Goal: Transaction & Acquisition: Purchase product/service

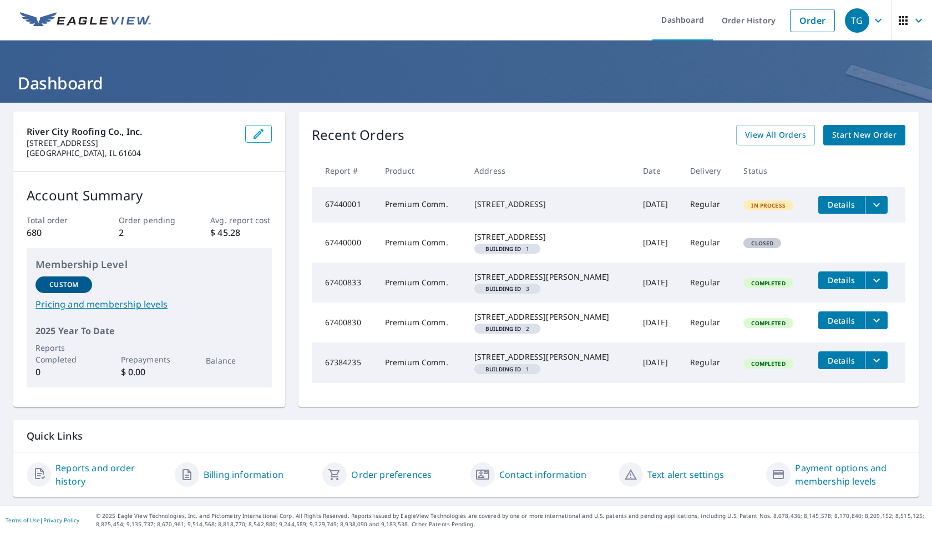
click at [838, 137] on span "Start New Order" at bounding box center [864, 135] width 64 height 14
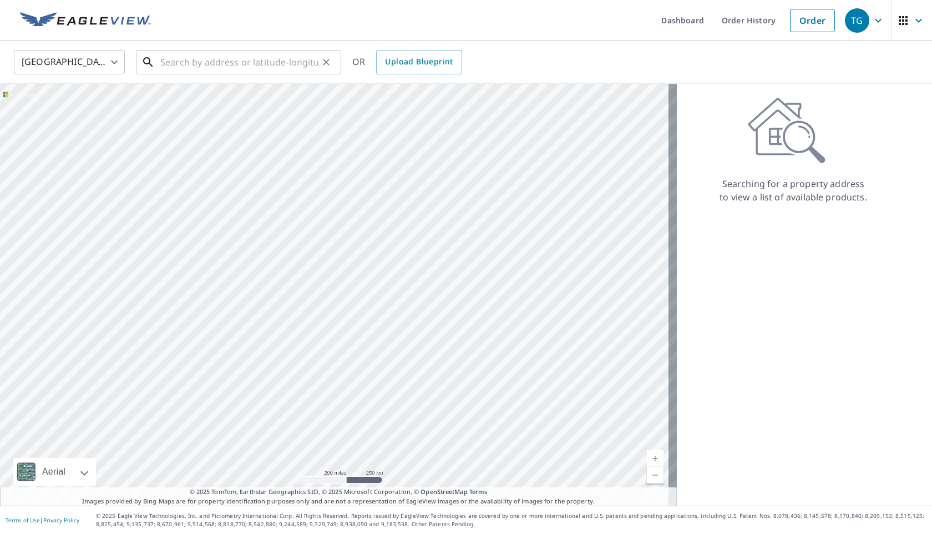
click at [225, 63] on input "text" at bounding box center [239, 62] width 158 height 31
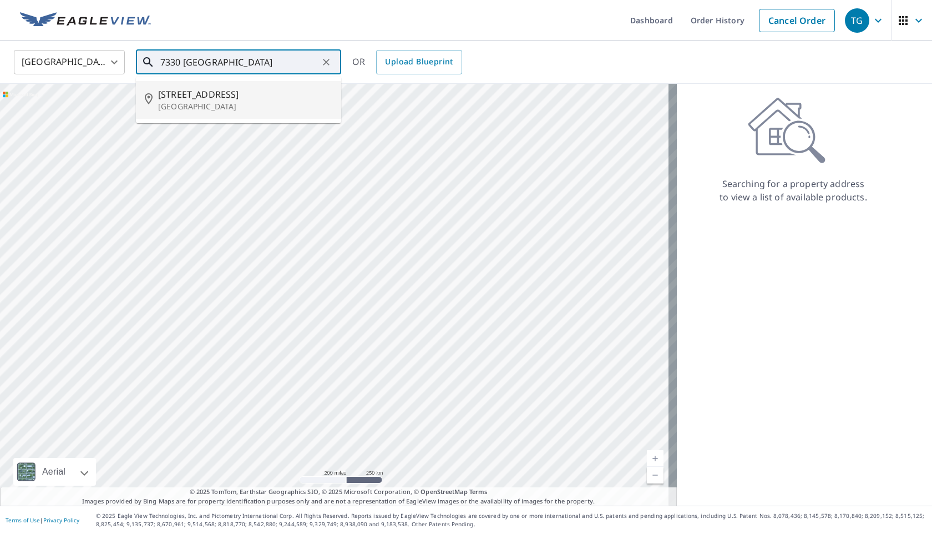
click at [231, 89] on span "[STREET_ADDRESS]" at bounding box center [245, 94] width 174 height 13
type input "[STREET_ADDRESS][PERSON_NAME]"
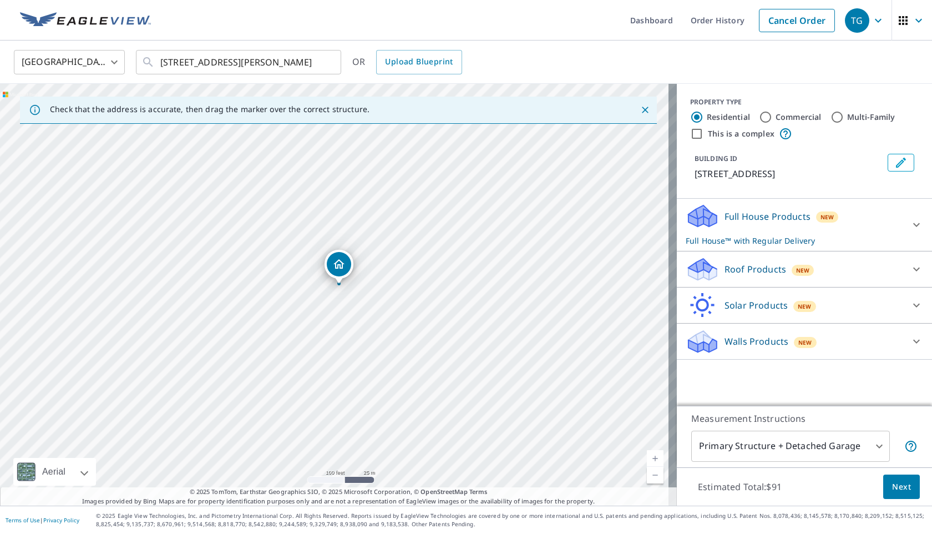
drag, startPoint x: 361, startPoint y: 367, endPoint x: 355, endPoint y: 256, distance: 110.6
click at [355, 256] on div "[STREET_ADDRESS][PERSON_NAME]" at bounding box center [338, 295] width 677 height 422
drag, startPoint x: 439, startPoint y: 396, endPoint x: 421, endPoint y: 292, distance: 104.9
click at [421, 292] on div "[STREET_ADDRESS][PERSON_NAME]" at bounding box center [338, 295] width 677 height 422
drag, startPoint x: 422, startPoint y: 330, endPoint x: 432, endPoint y: 280, distance: 51.5
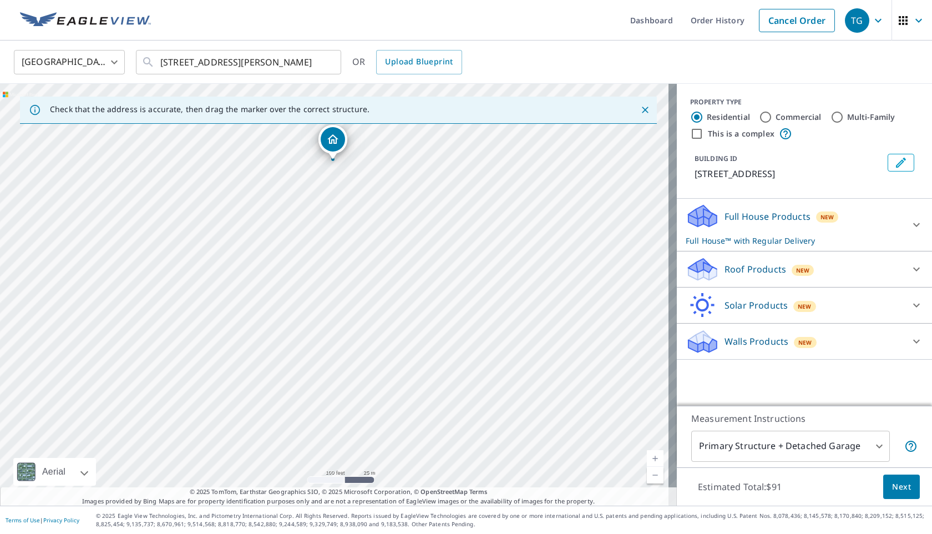
click at [432, 280] on div "[STREET_ADDRESS][PERSON_NAME]" at bounding box center [338, 295] width 677 height 422
drag, startPoint x: 468, startPoint y: 338, endPoint x: 474, endPoint y: 324, distance: 15.9
click at [474, 324] on div "[STREET_ADDRESS][PERSON_NAME]" at bounding box center [338, 295] width 677 height 422
click at [759, 120] on input "Commercial" at bounding box center [765, 116] width 13 height 13
radio input "true"
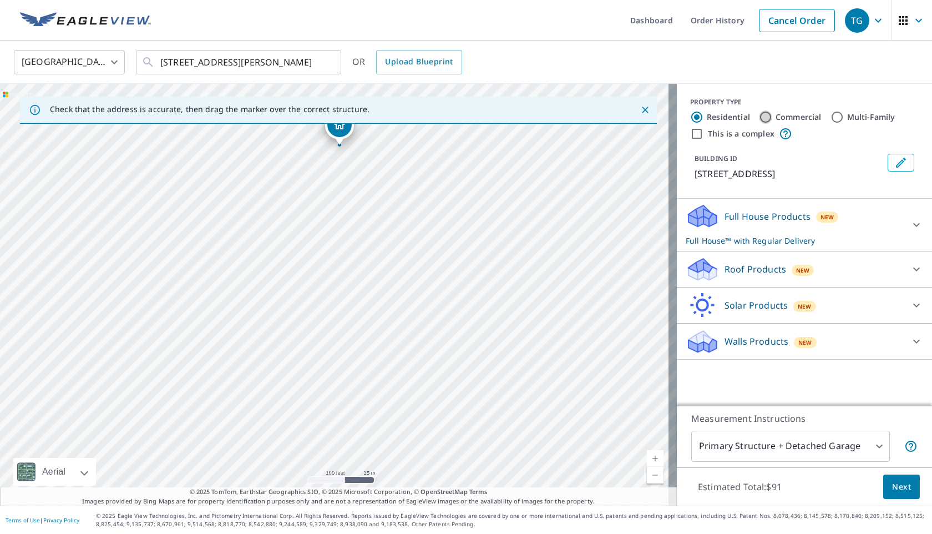
type input "4"
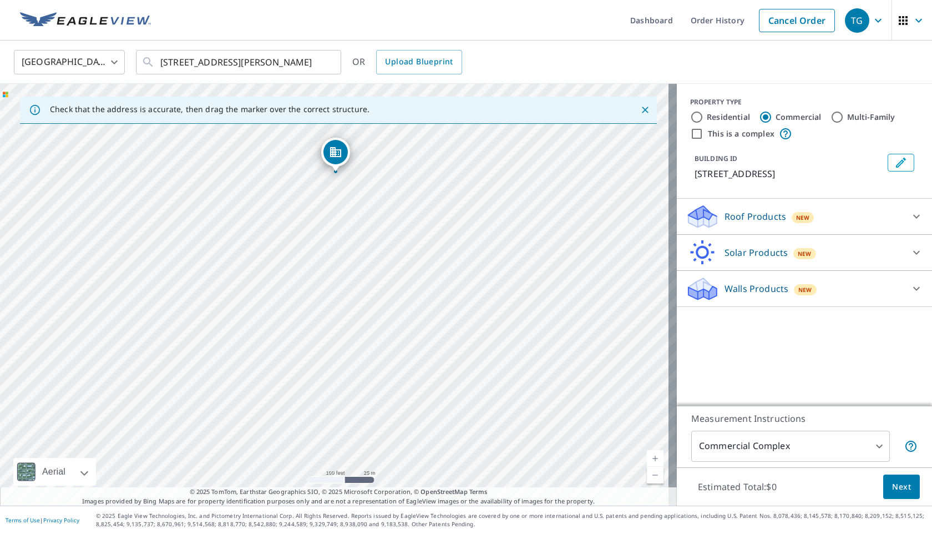
drag, startPoint x: 445, startPoint y: 363, endPoint x: 446, endPoint y: 242, distance: 121.0
click at [446, 242] on div "[STREET_ADDRESS][PERSON_NAME]" at bounding box center [338, 295] width 677 height 422
click at [808, 444] on body "TG TG Dashboard Order History Cancel Order TG [GEOGRAPHIC_DATA] [GEOGRAPHIC_DAT…" at bounding box center [466, 267] width 932 height 534
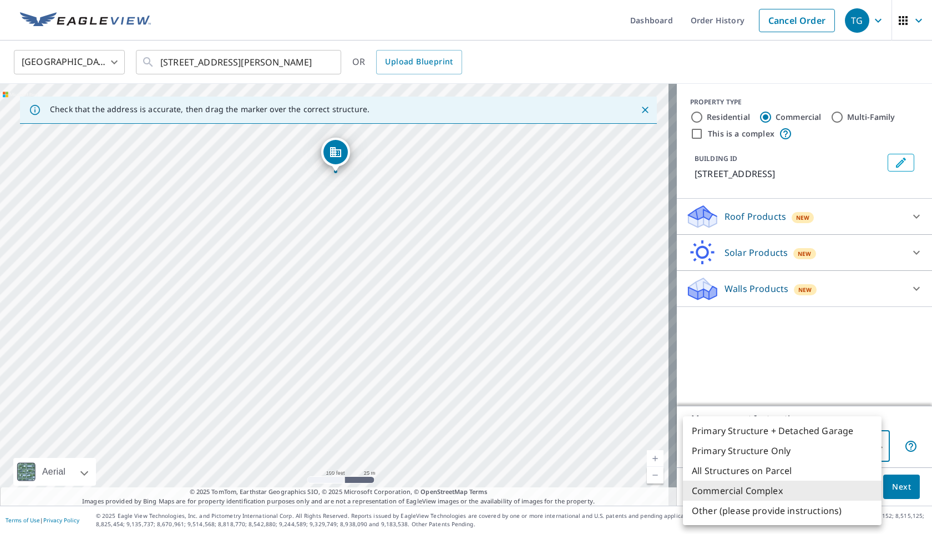
click at [688, 134] on div at bounding box center [466, 267] width 932 height 534
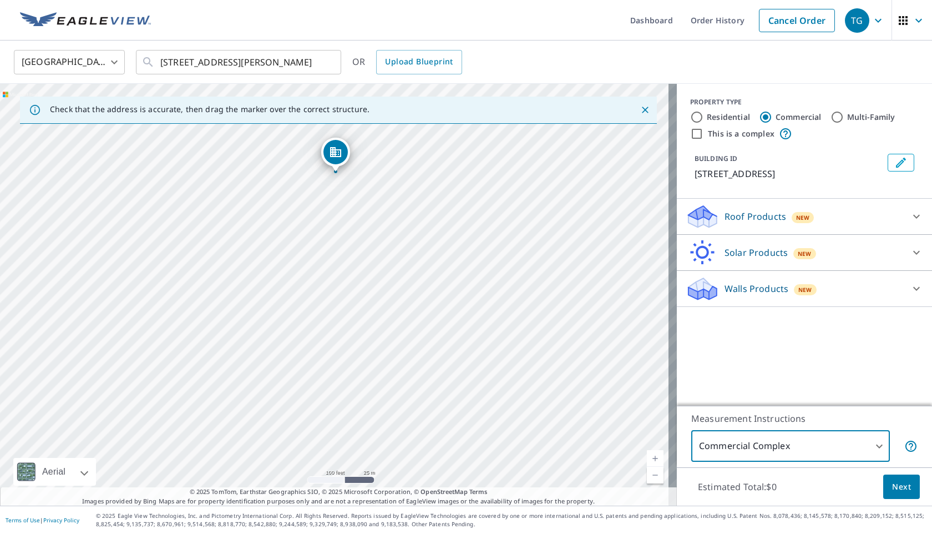
click at [691, 135] on input "This is a complex" at bounding box center [696, 133] width 13 height 13
checkbox input "true"
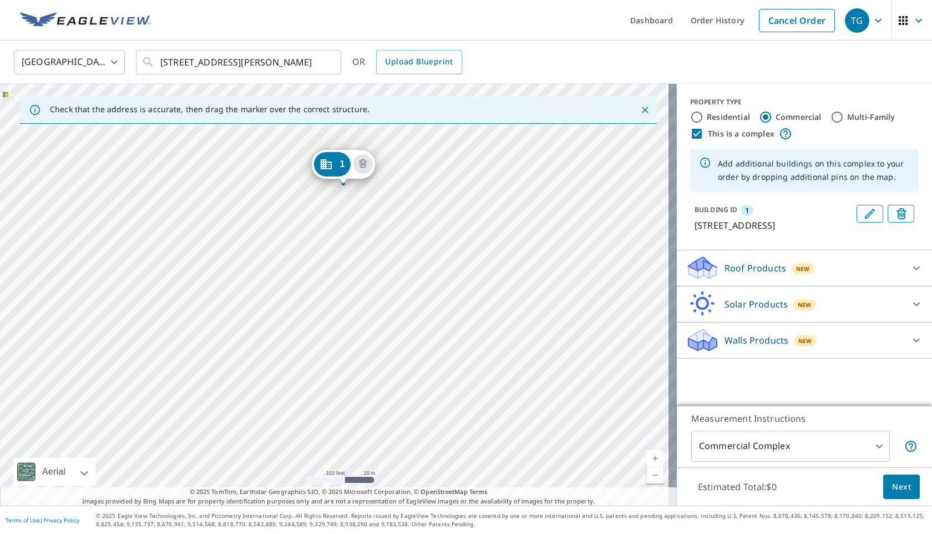
drag, startPoint x: 437, startPoint y: 382, endPoint x: 446, endPoint y: 273, distance: 109.1
click at [446, 273] on div "1 [STREET_ADDRESS][PERSON_NAME]" at bounding box center [338, 295] width 677 height 422
click at [337, 301] on div "1 [STREET_ADDRESS][PERSON_NAME]" at bounding box center [338, 295] width 677 height 422
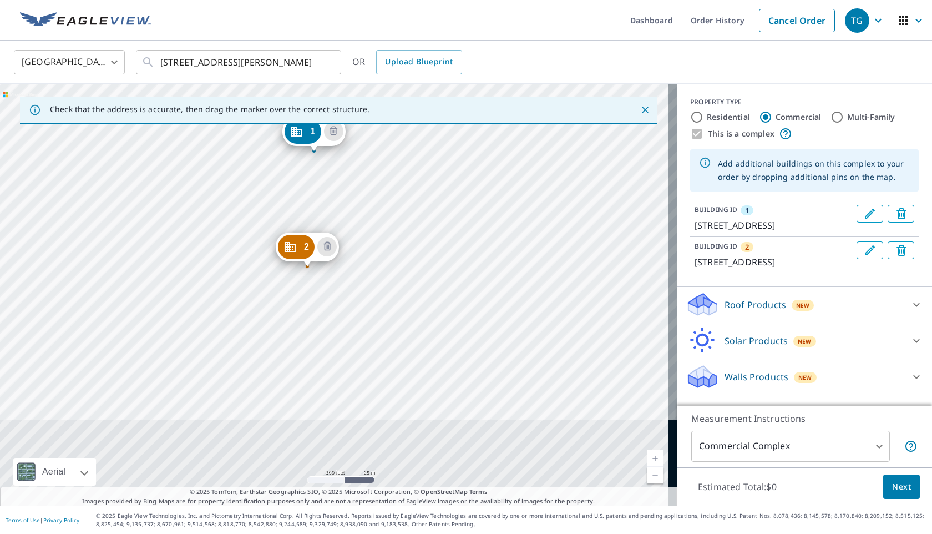
drag, startPoint x: 337, startPoint y: 353, endPoint x: 316, endPoint y: 212, distance: 143.0
click at [316, 212] on div "2 [STREET_ADDRESS][PERSON_NAME] 1 [STREET_ADDRESS]" at bounding box center [338, 295] width 677 height 422
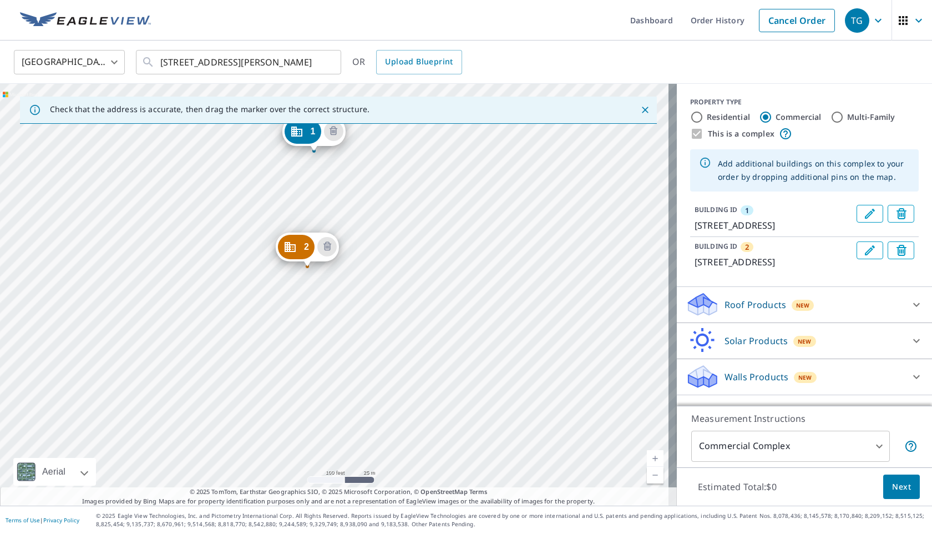
click at [377, 427] on div "2 [STREET_ADDRESS][PERSON_NAME] 1 [STREET_ADDRESS]" at bounding box center [338, 295] width 677 height 422
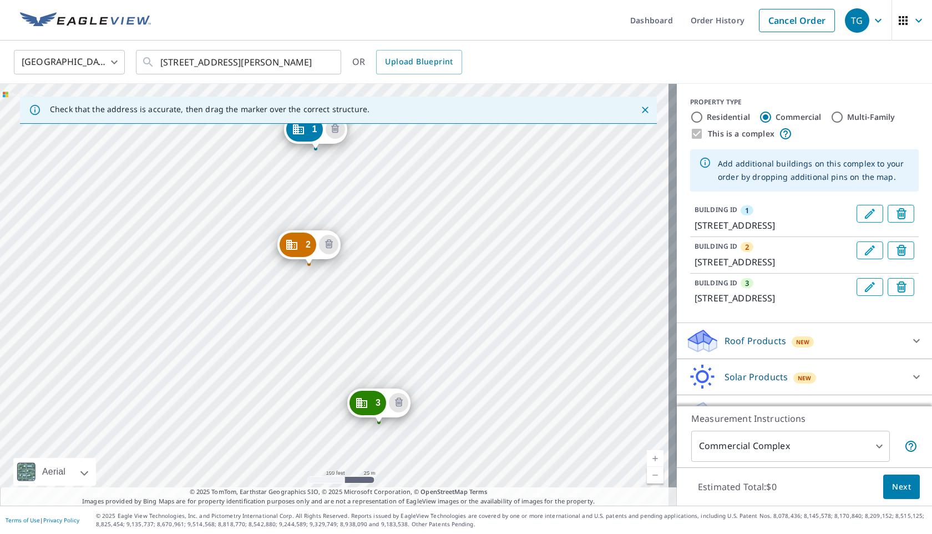
drag, startPoint x: 432, startPoint y: 414, endPoint x: 413, endPoint y: 270, distance: 144.9
click at [413, 270] on div "2 [STREET_ADDRESS] 3 [STREET_ADDRESS] 1 [STREET_ADDRESS]" at bounding box center [338, 295] width 677 height 422
click at [892, 487] on span "Next" at bounding box center [901, 487] width 19 height 14
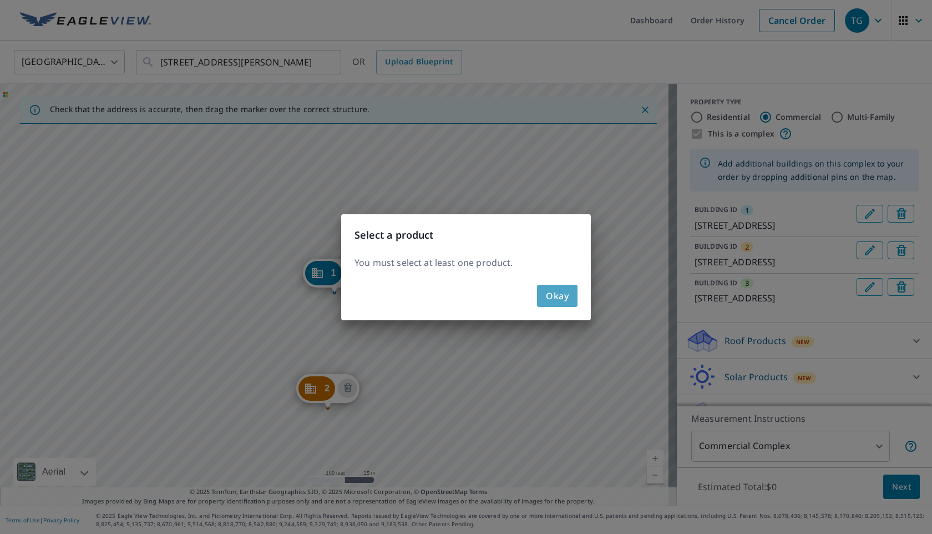
click at [566, 303] on span "Okay" at bounding box center [557, 296] width 23 height 16
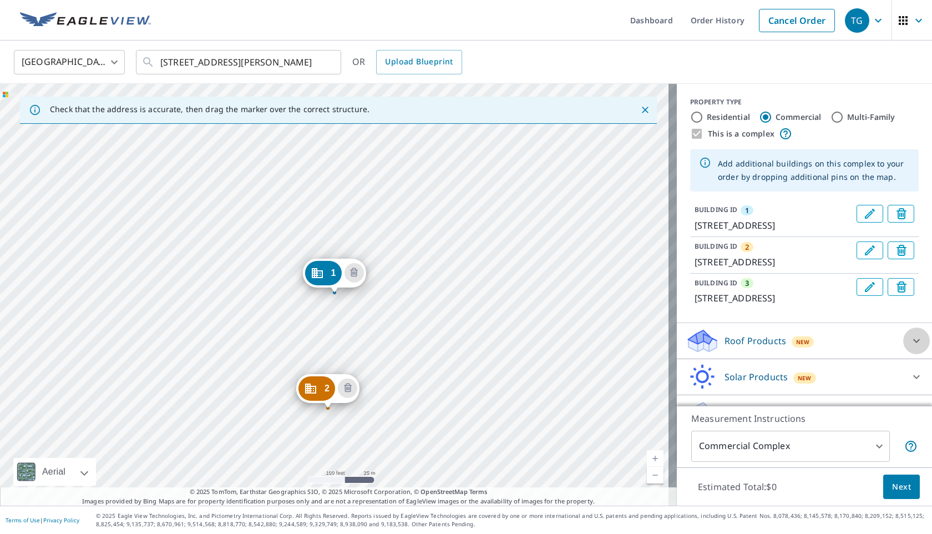
click at [910, 347] on icon at bounding box center [916, 340] width 13 height 13
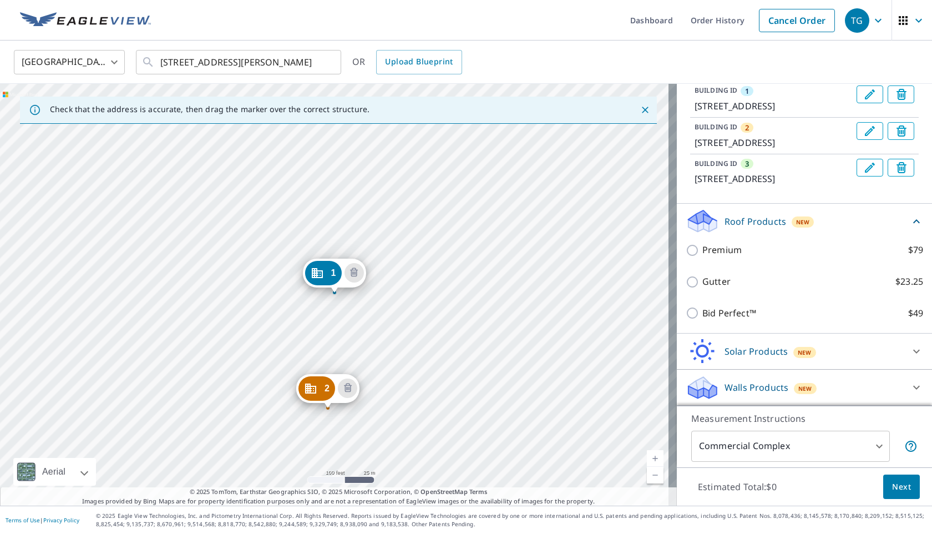
scroll to position [142, 0]
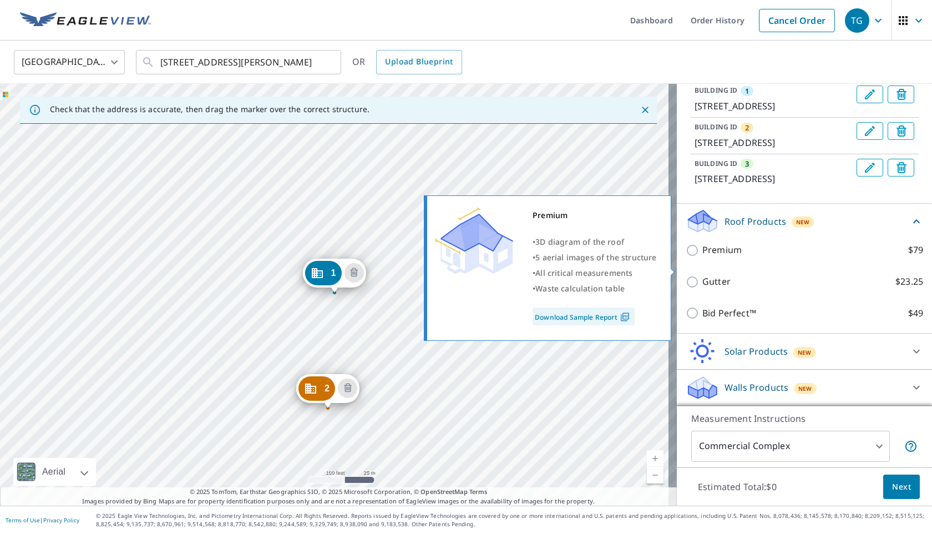
click at [686, 257] on input "Premium $79" at bounding box center [694, 250] width 17 height 13
checkbox input "true"
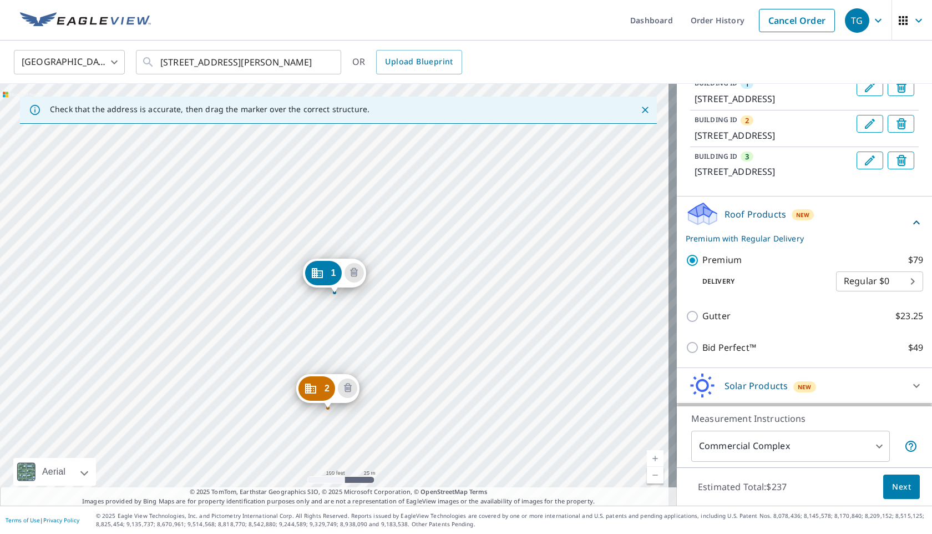
scroll to position [141, 0]
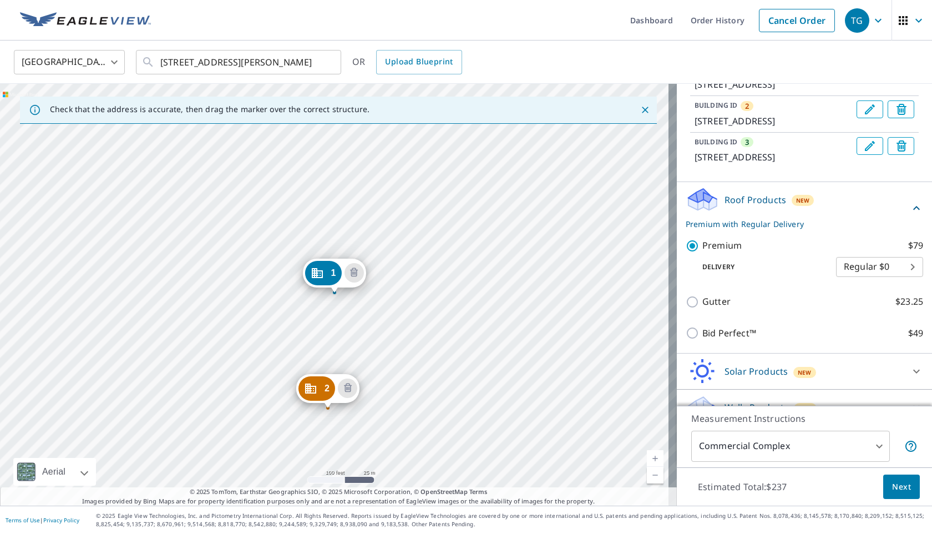
click at [892, 483] on span "Next" at bounding box center [901, 487] width 19 height 14
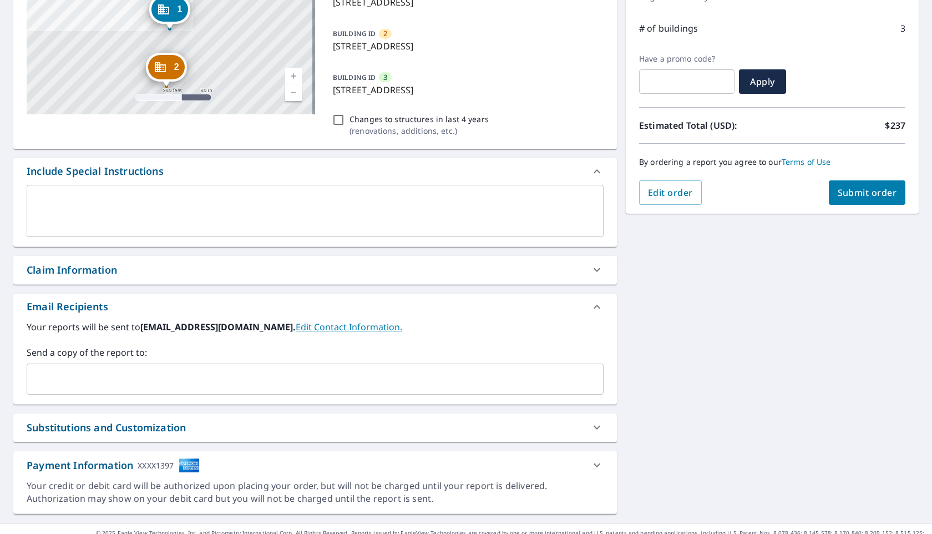
scroll to position [159, 0]
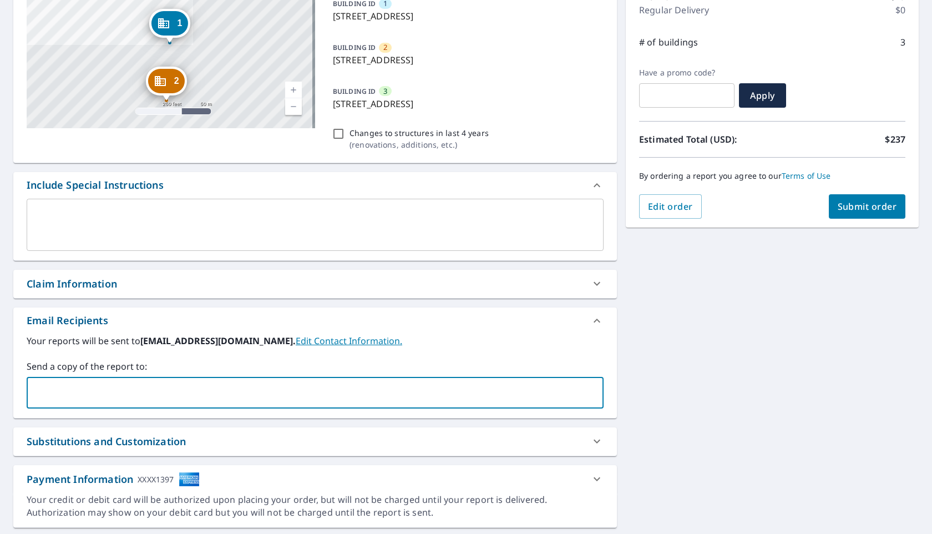
click at [241, 388] on input "text" at bounding box center [307, 392] width 550 height 21
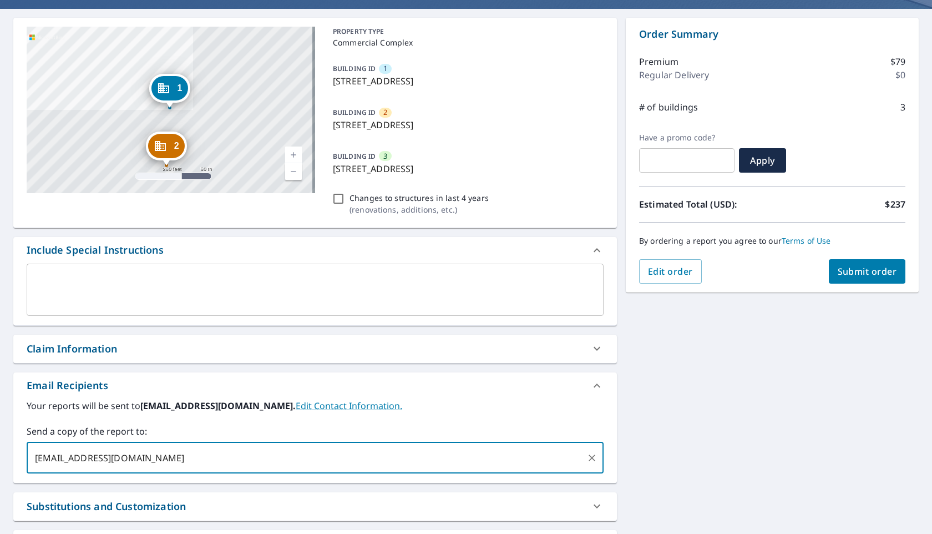
scroll to position [190, 0]
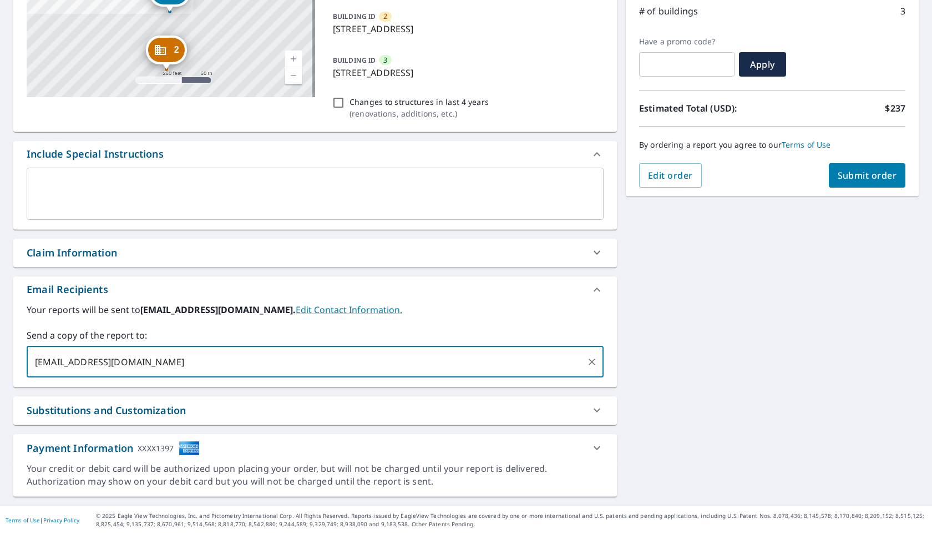
type input "[EMAIL_ADDRESS][DOMAIN_NAME]"
click at [853, 184] on button "Submit order" at bounding box center [867, 175] width 77 height 24
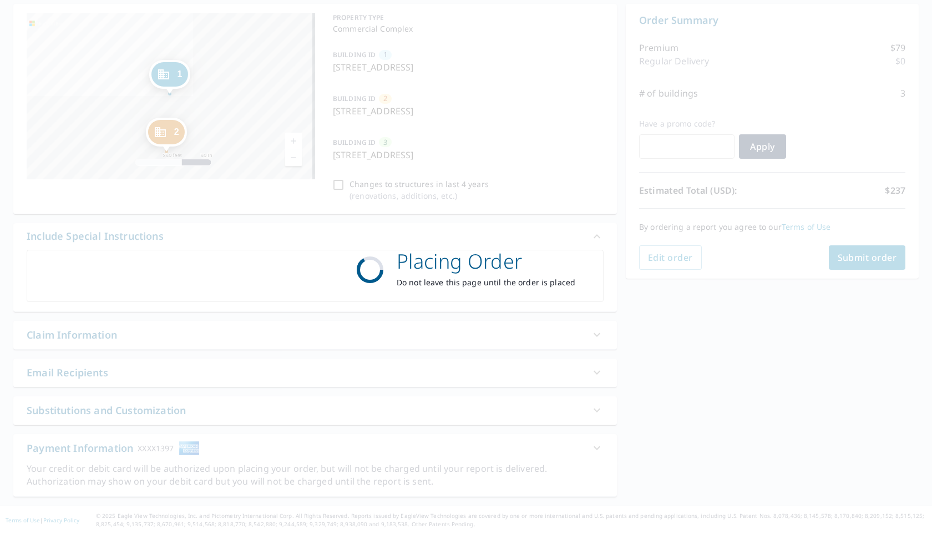
scroll to position [108, 0]
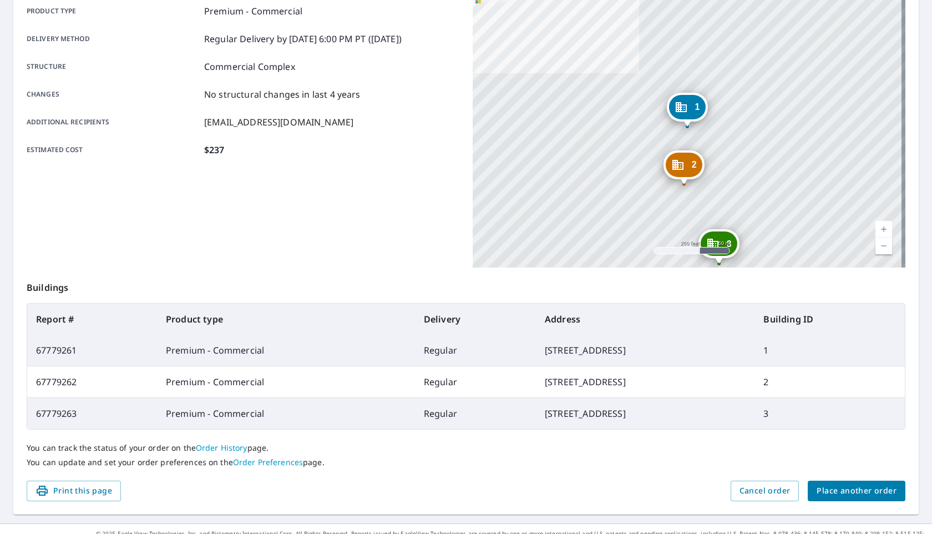
scroll to position [158, 0]
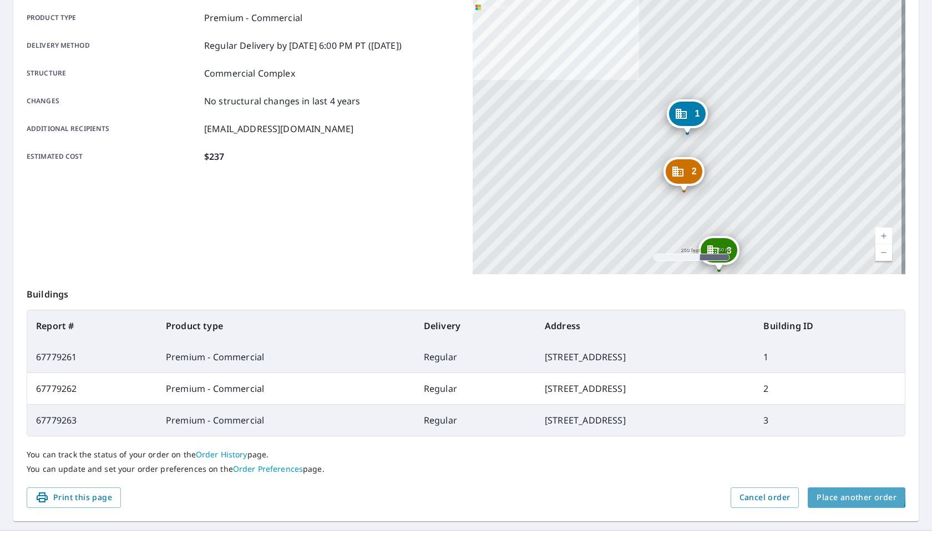
click at [831, 494] on span "Place another order" at bounding box center [857, 498] width 80 height 14
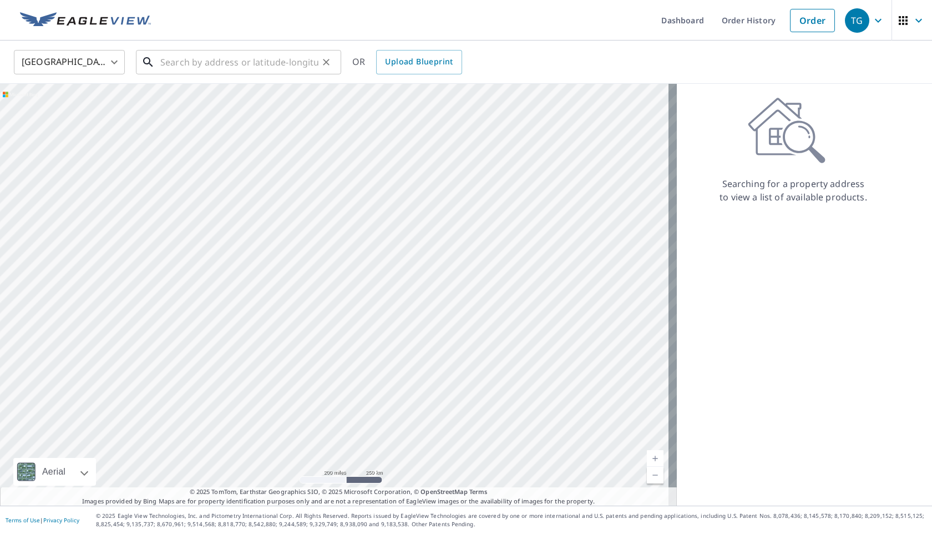
click at [194, 57] on input "text" at bounding box center [239, 62] width 158 height 31
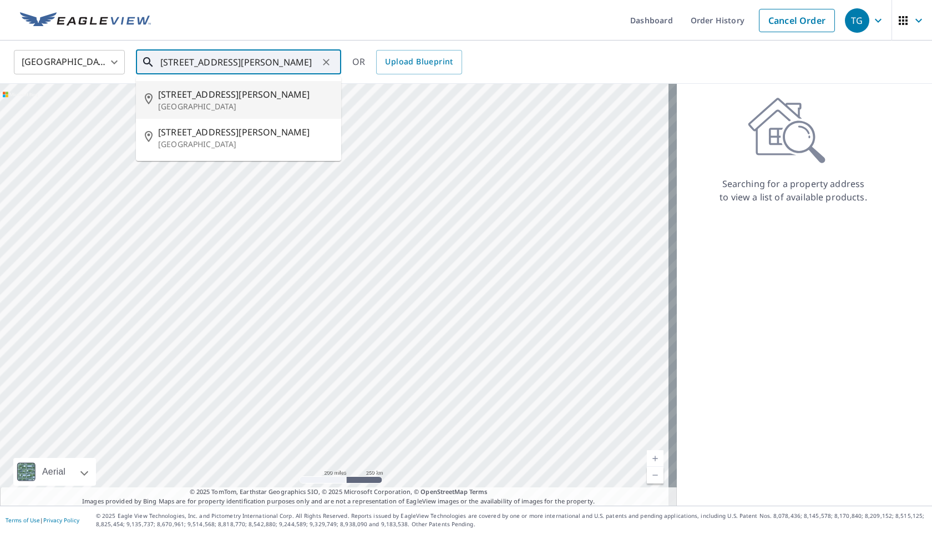
click at [253, 90] on span "[STREET_ADDRESS][PERSON_NAME]" at bounding box center [245, 94] width 174 height 13
type input "[STREET_ADDRESS][PERSON_NAME]"
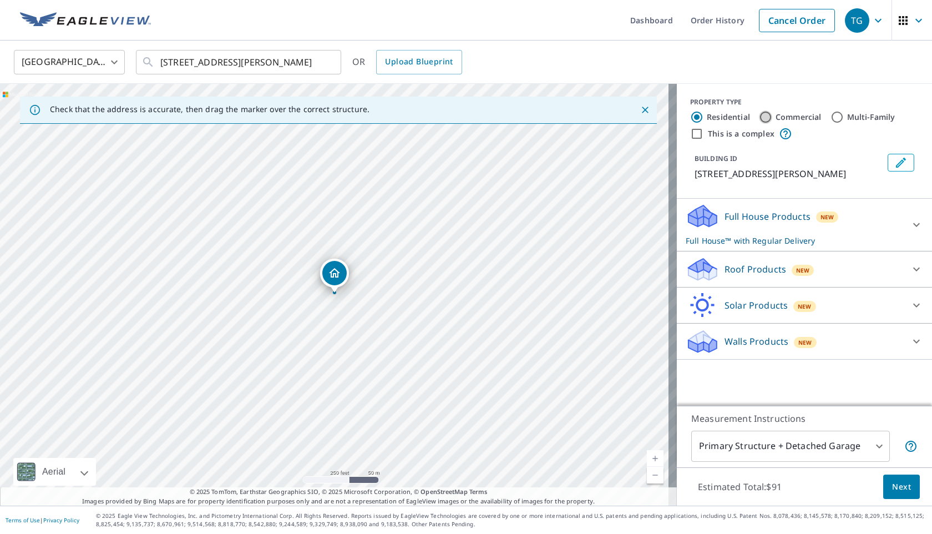
click at [759, 117] on input "Commercial" at bounding box center [765, 116] width 13 height 13
radio input "true"
type input "4"
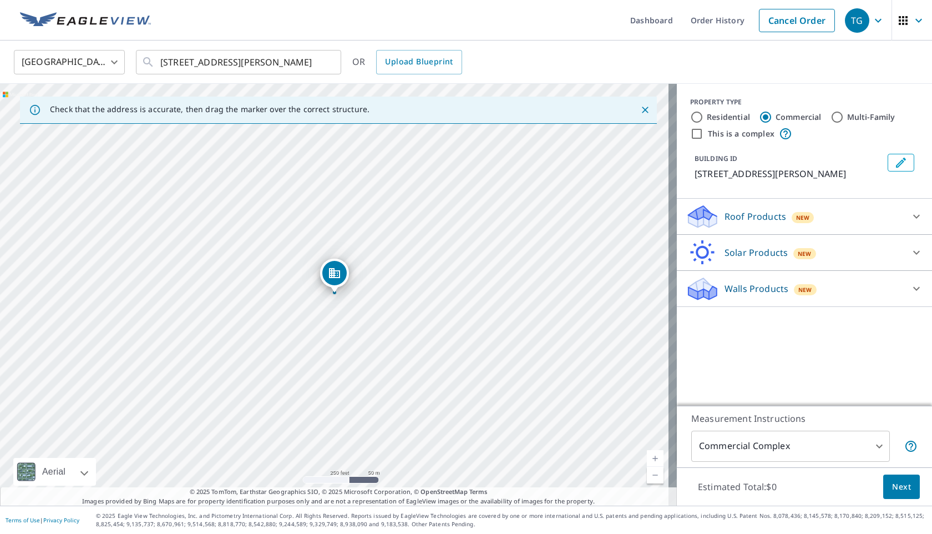
click at [690, 136] on input "This is a complex" at bounding box center [696, 133] width 13 height 13
checkbox input "true"
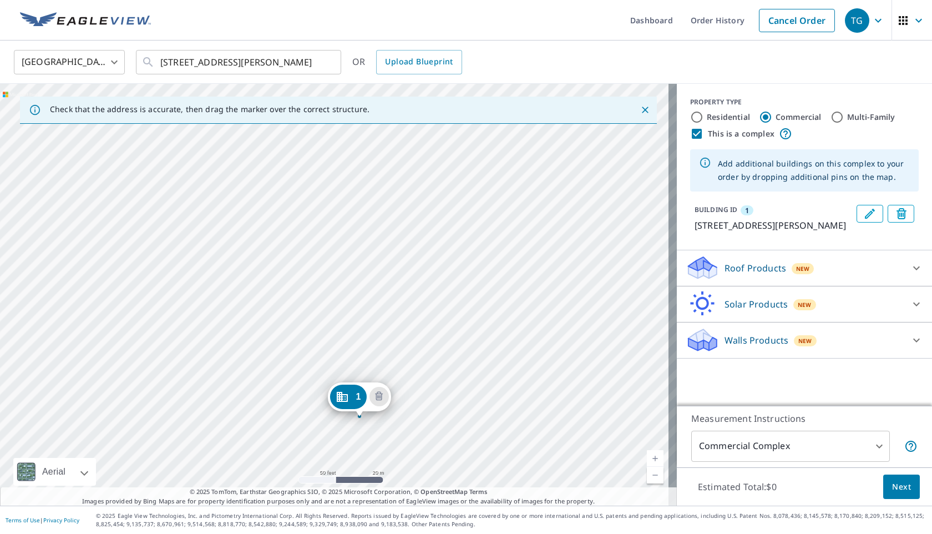
click at [391, 279] on div "1 [STREET_ADDRESS][PERSON_NAME]" at bounding box center [338, 295] width 677 height 422
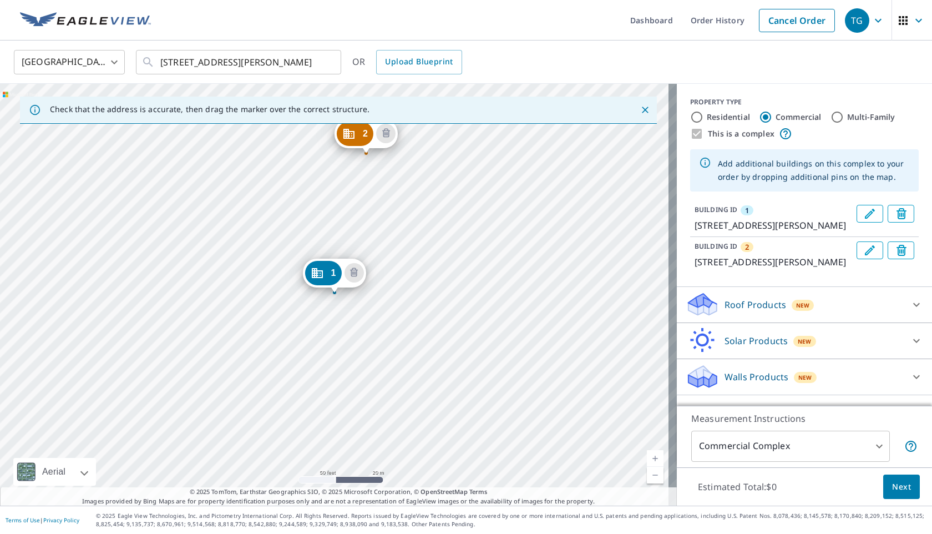
click at [406, 206] on div "2 [STREET_ADDRESS][PERSON_NAME] 1 [STREET_ADDRESS][PERSON_NAME]" at bounding box center [338, 295] width 677 height 422
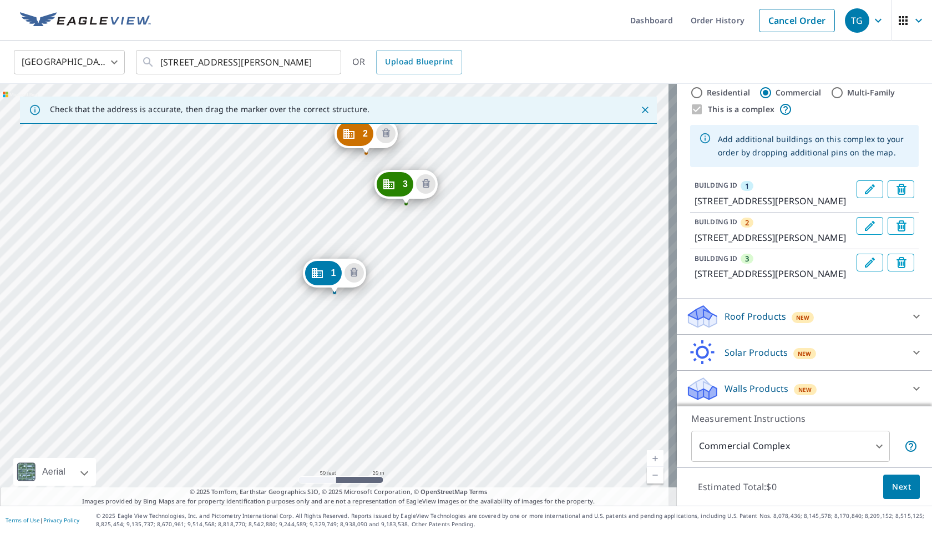
scroll to position [67, 0]
click at [910, 316] on icon at bounding box center [916, 315] width 13 height 13
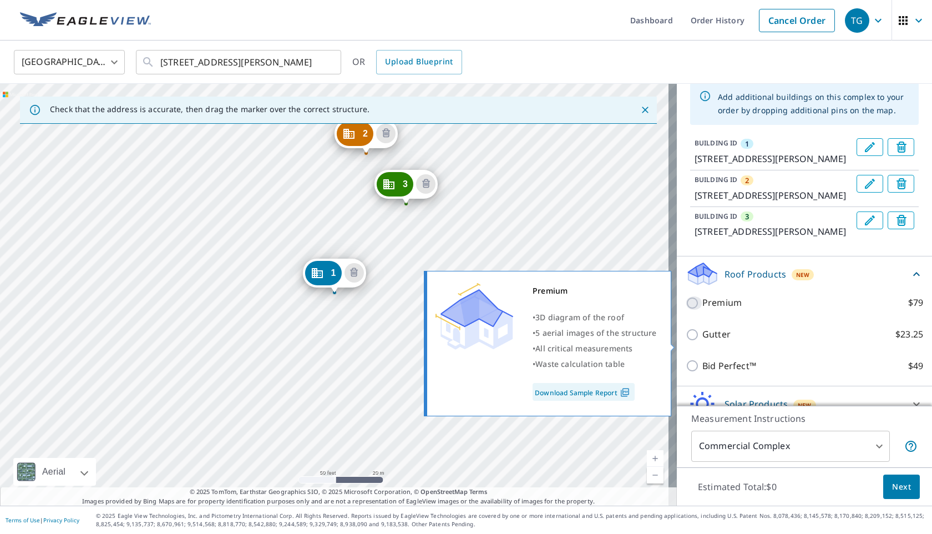
click at [690, 310] on input "Premium $79" at bounding box center [694, 302] width 17 height 13
checkbox input "true"
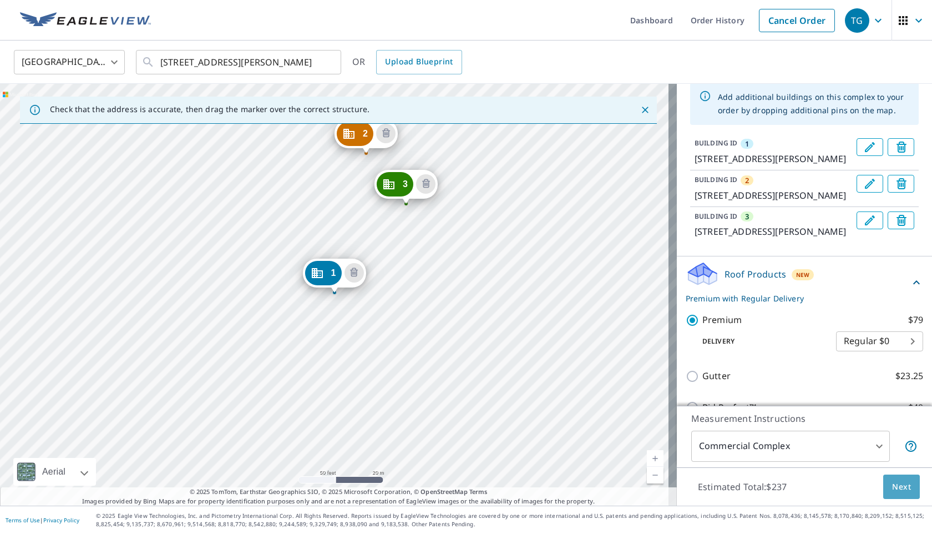
click at [892, 488] on span "Next" at bounding box center [901, 487] width 19 height 14
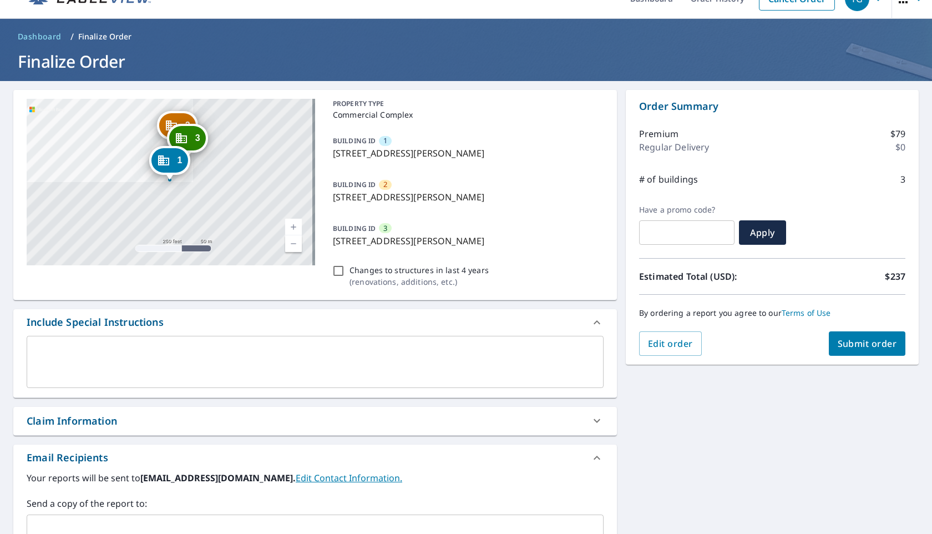
scroll to position [70, 0]
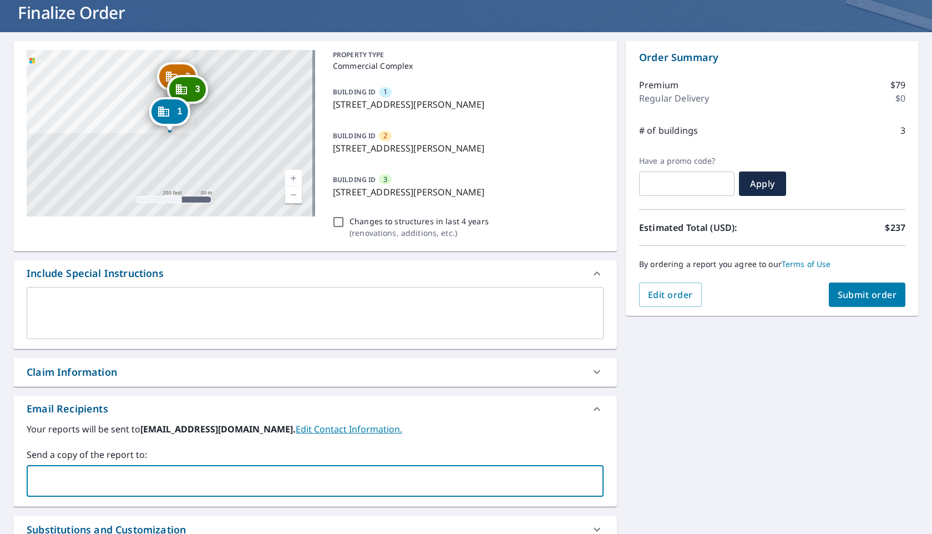
click at [180, 481] on input "text" at bounding box center [307, 481] width 550 height 21
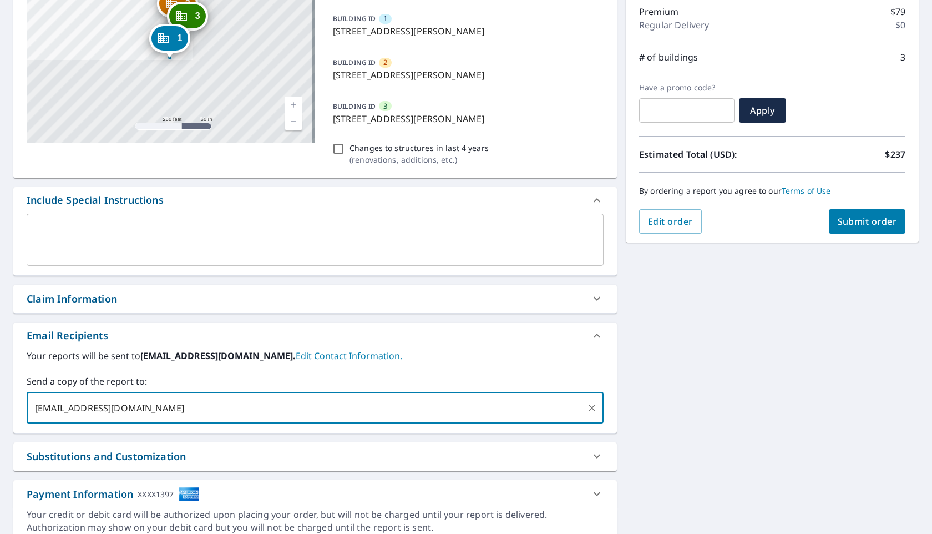
scroll to position [190, 0]
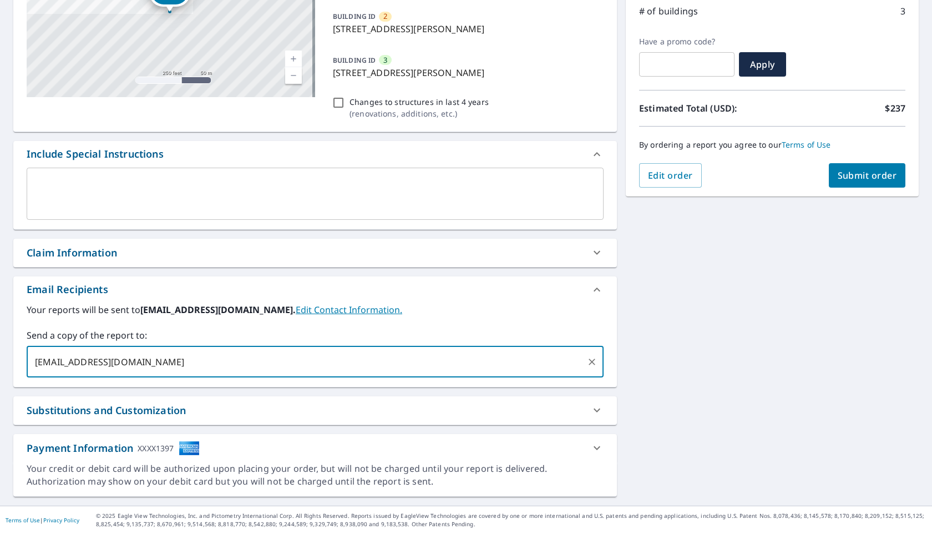
type input "[EMAIL_ADDRESS][DOMAIN_NAME]"
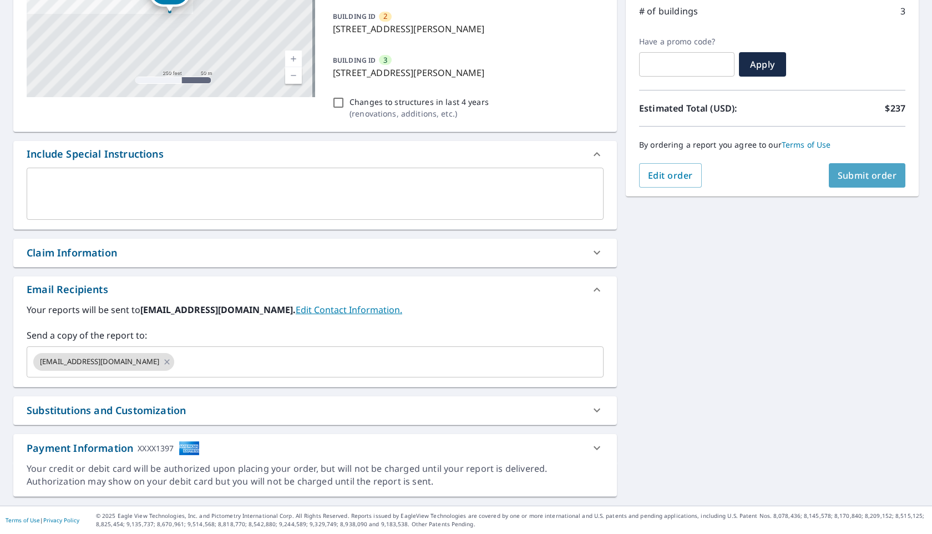
click at [840, 182] on button "Submit order" at bounding box center [867, 175] width 77 height 24
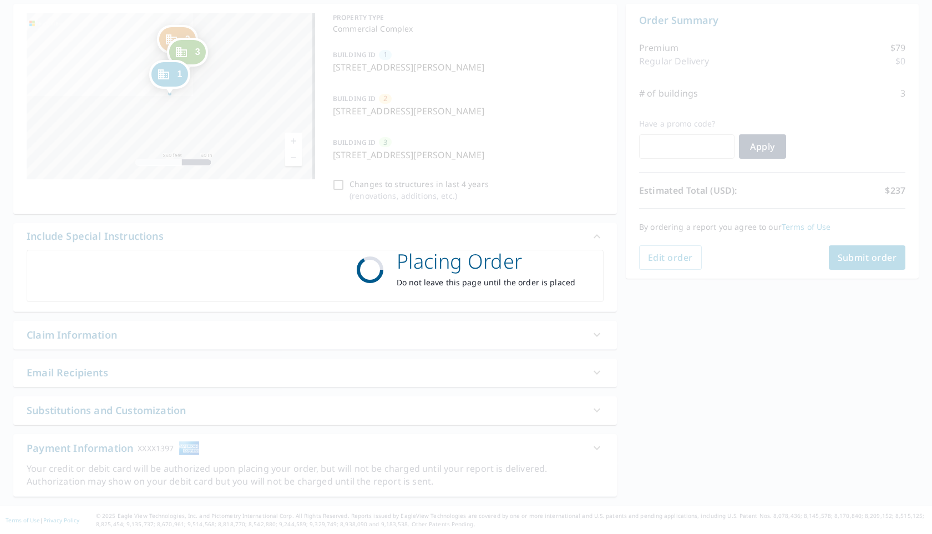
scroll to position [108, 0]
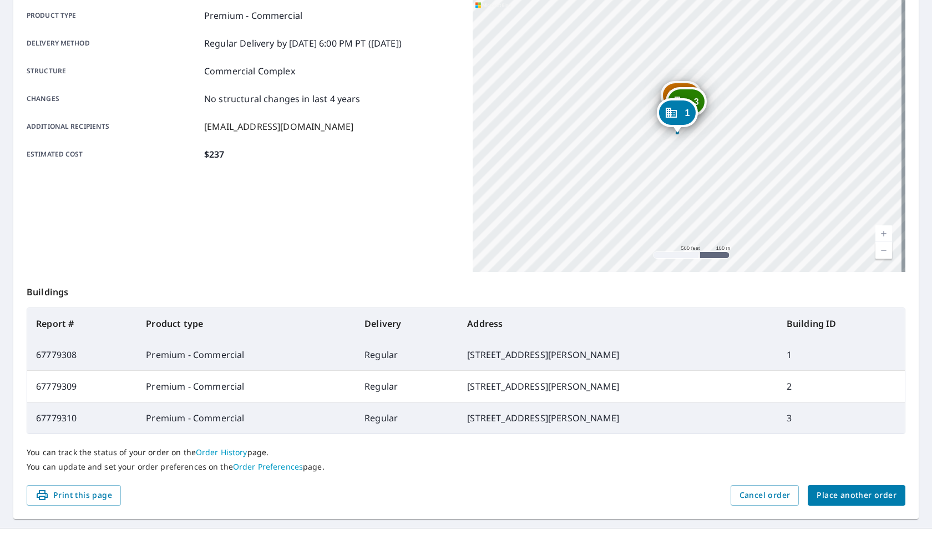
scroll to position [154, 0]
